Goal: Find specific page/section: Find specific page/section

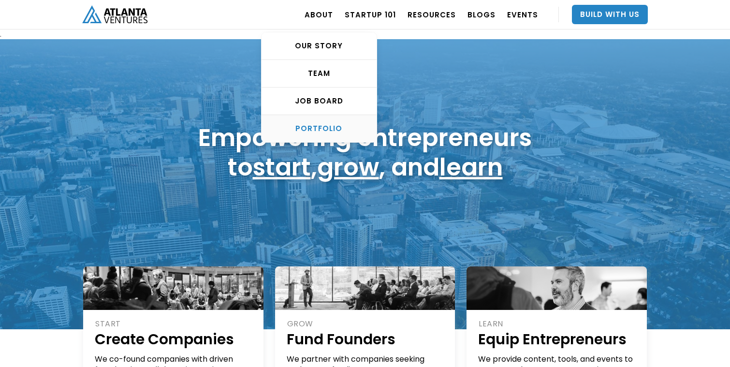
click at [344, 126] on div "PORTFOLIO" at bounding box center [319, 129] width 115 height 10
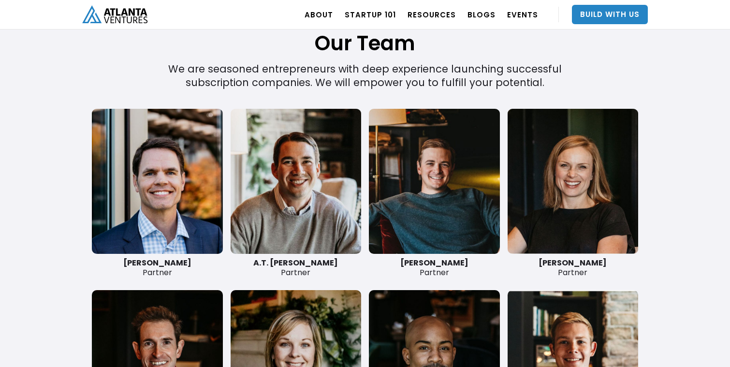
scroll to position [2232, 0]
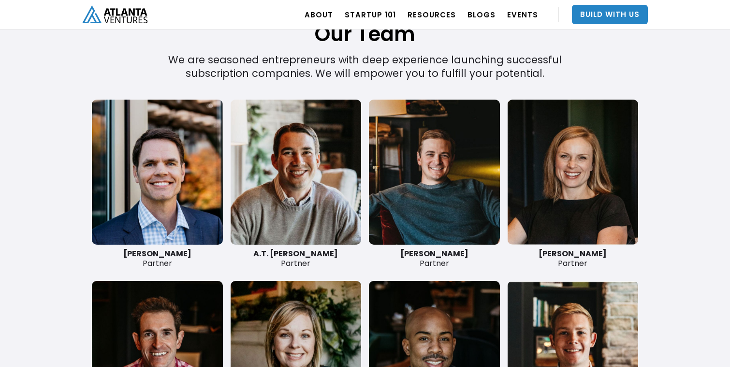
click at [317, 198] on link at bounding box center [296, 172] width 131 height 145
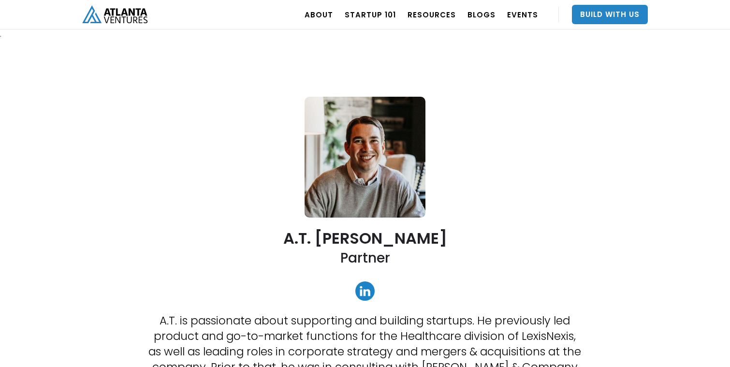
click at [358, 286] on link at bounding box center [364, 290] width 19 height 19
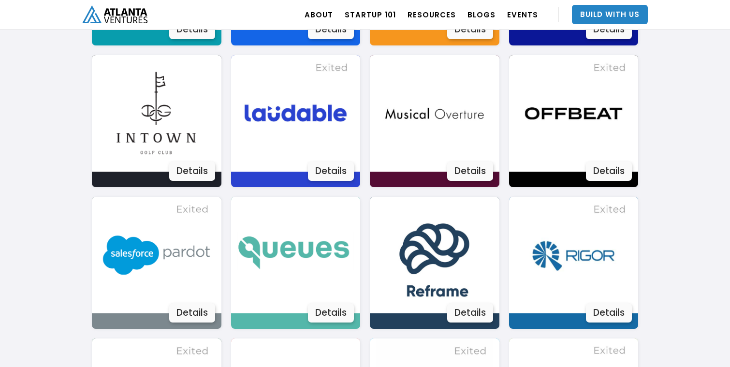
scroll to position [1376, 0]
